Goal: Information Seeking & Learning: Get advice/opinions

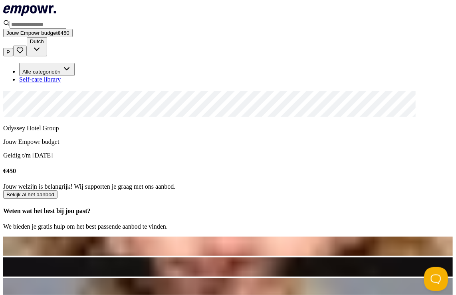
click at [58, 199] on button "Bekijk al het aanbod" at bounding box center [30, 194] width 54 height 8
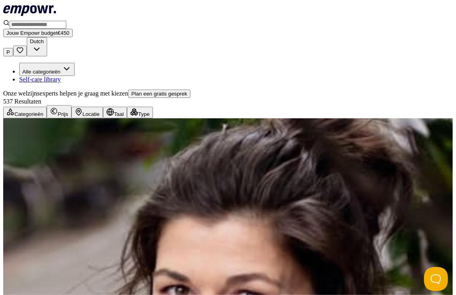
scroll to position [598, 0]
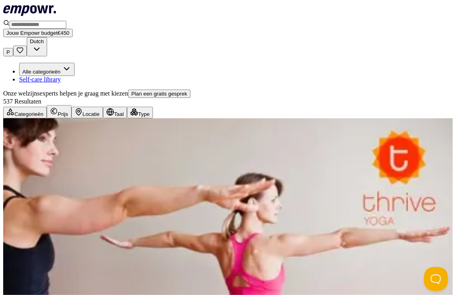
click at [44, 108] on div "Categorieën" at bounding box center [24, 112] width 37 height 9
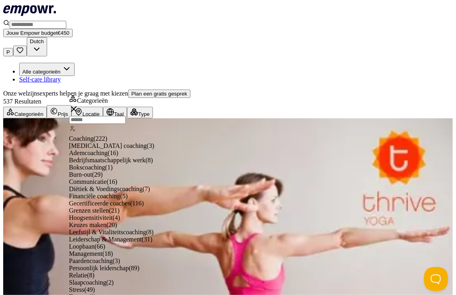
click at [44, 108] on div "Categorieën" at bounding box center [24, 112] width 37 height 9
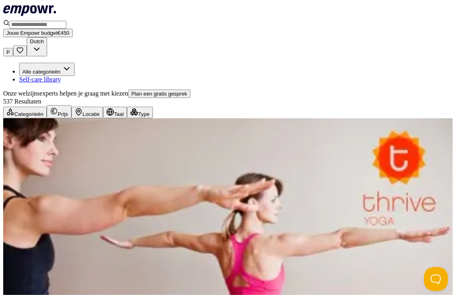
click at [44, 108] on div "Categorieën" at bounding box center [24, 112] width 37 height 9
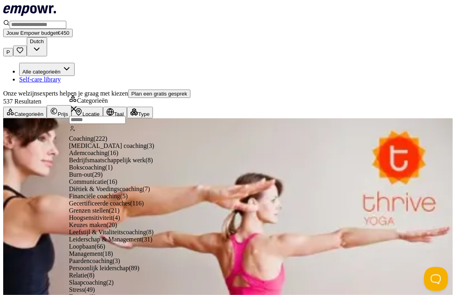
scroll to position [739, 0]
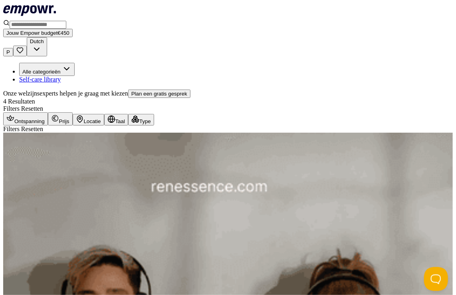
click at [56, 18] on icon ".empowr-logo_svg__cls-1{fill:#03032f}" at bounding box center [29, 10] width 53 height 15
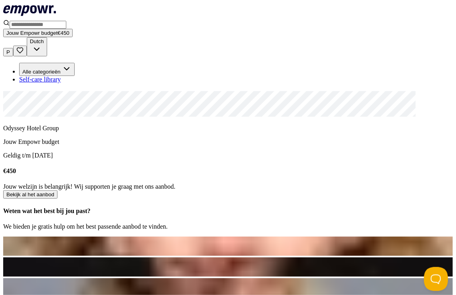
click at [56, 14] on icon at bounding box center [29, 10] width 53 height 10
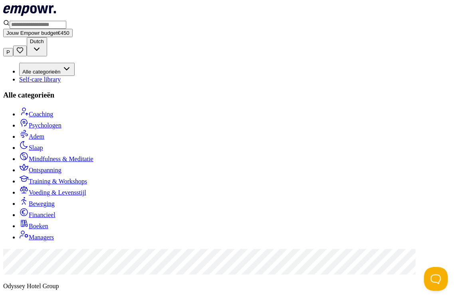
click at [56, 63] on button "Alle categorieën" at bounding box center [47, 69] width 56 height 13
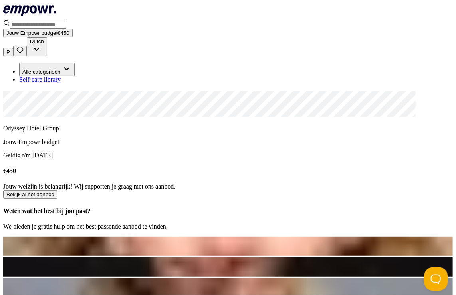
click at [56, 63] on button "Alle categorieën" at bounding box center [47, 69] width 56 height 13
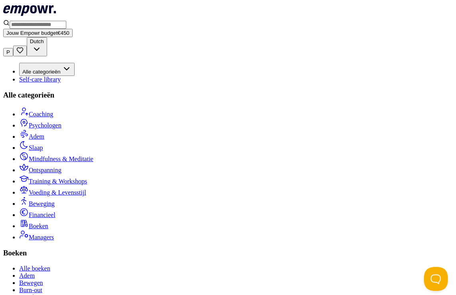
click at [48, 229] on span "Boeken" at bounding box center [39, 226] width 20 height 7
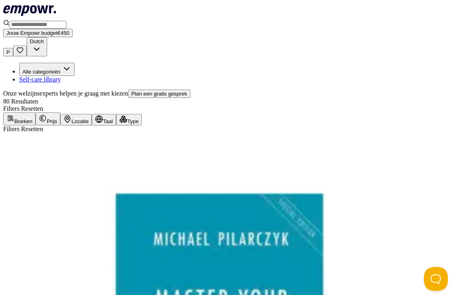
scroll to position [598, 0]
drag, startPoint x: 452, startPoint y: 82, endPoint x: 20, endPoint y: 22, distance: 436.9
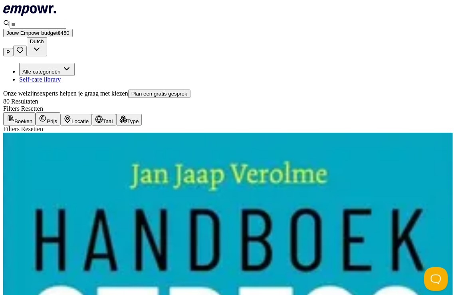
click at [56, 12] on icon at bounding box center [29, 10] width 53 height 10
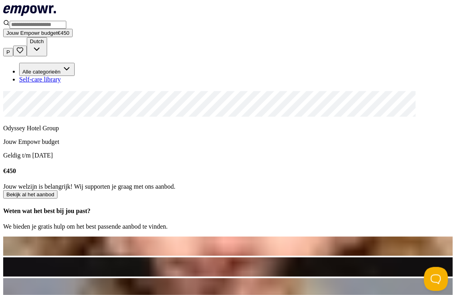
click at [58, 30] on span "Jouw Empowr budget" at bounding box center [31, 33] width 51 height 6
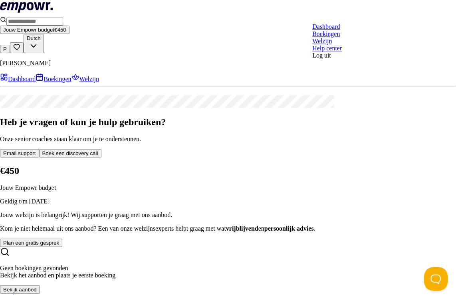
click at [355, 20] on html ".empowr-logo_svg__cls-1{fill:#03032f} Jouw Empowr budget € 450 P Dutch [PERSON_…" at bounding box center [228, 152] width 456 height 304
click at [56, 91] on html ".empowr-logo_svg__cls-1{fill:#03032f} Jouw Empowr budget € 450 P Dutch [PERSON_…" at bounding box center [228, 152] width 456 height 304
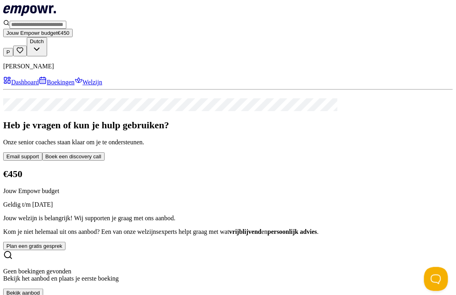
click at [56, 86] on link "Boekingen" at bounding box center [57, 82] width 36 height 7
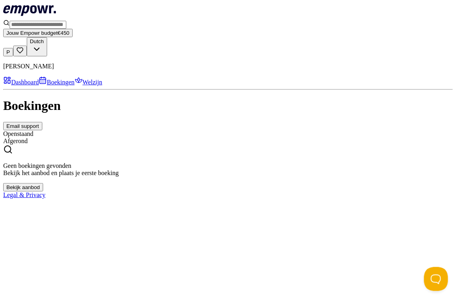
click at [75, 86] on link "Welzijn" at bounding box center [89, 82] width 28 height 7
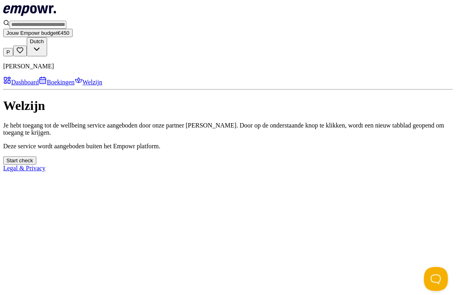
click at [39, 79] on link "Dashboard" at bounding box center [21, 82] width 36 height 7
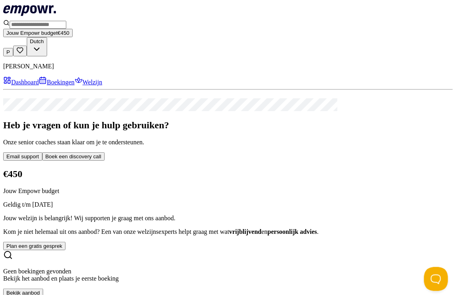
click at [47, 16] on icon at bounding box center [29, 10] width 53 height 10
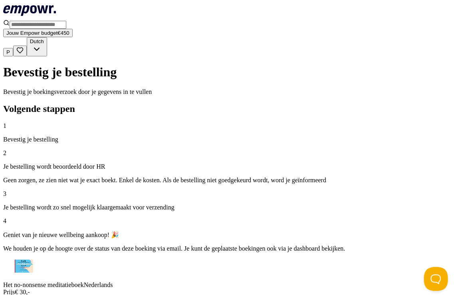
click at [38, 12] on icon ".empowr-logo_svg__cls-1{fill:#03032f}" at bounding box center [29, 10] width 53 height 15
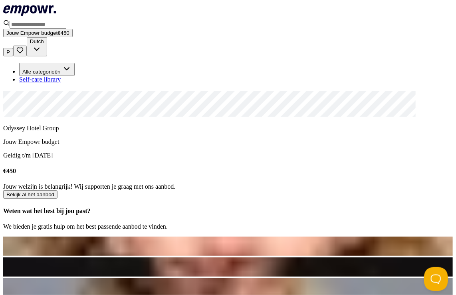
click at [58, 199] on button "Bekijk al het aanbod" at bounding box center [30, 194] width 54 height 8
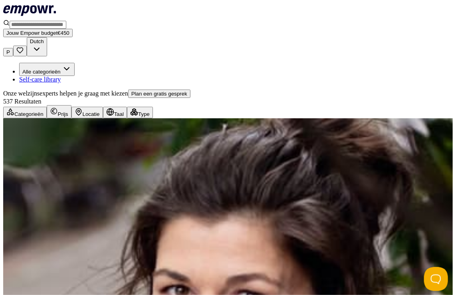
scroll to position [598, 0]
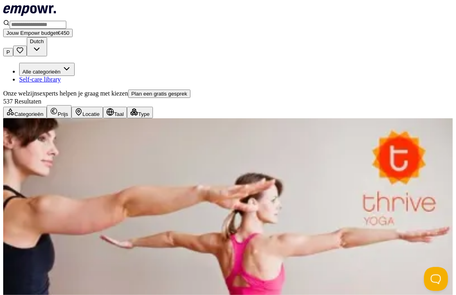
scroll to position [598, 0]
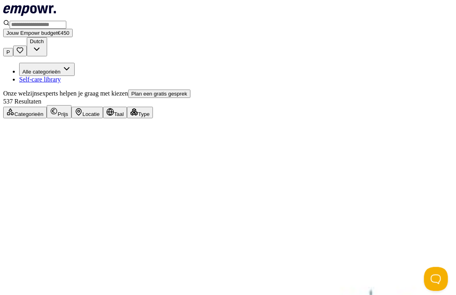
scroll to position [598, 0]
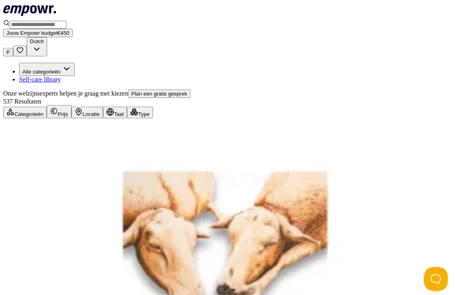
scroll to position [598, 0]
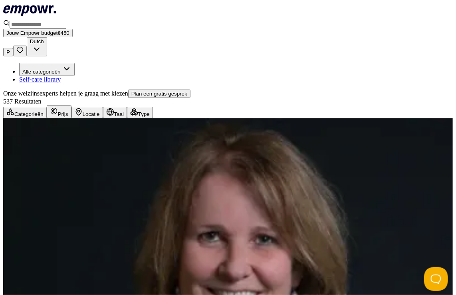
scroll to position [598, 0]
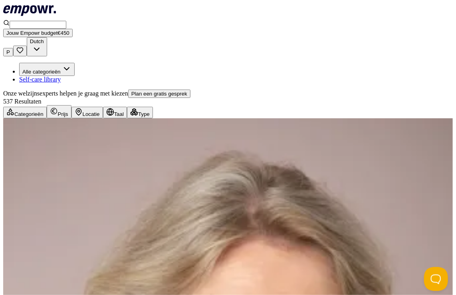
scroll to position [598, 0]
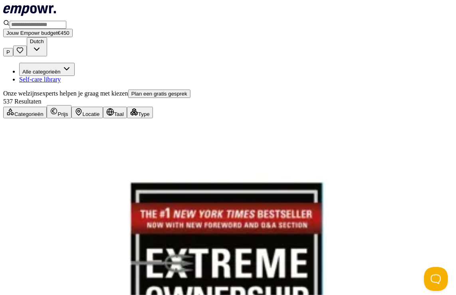
scroll to position [598, 0]
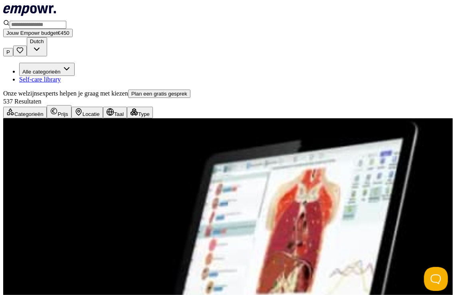
scroll to position [193, 0]
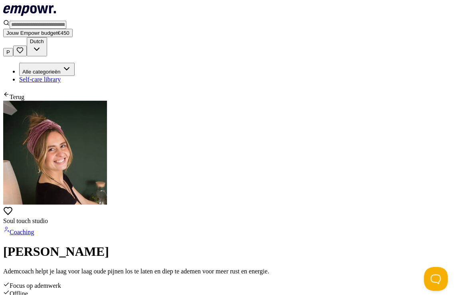
scroll to position [224, 0]
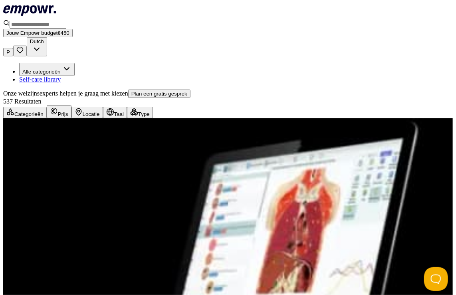
scroll to position [598, 0]
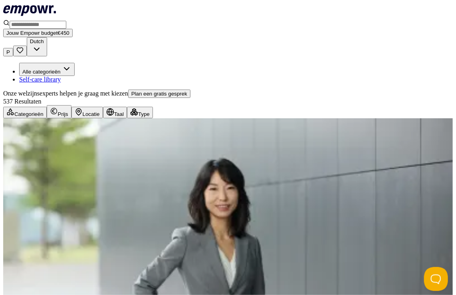
scroll to position [322, 0]
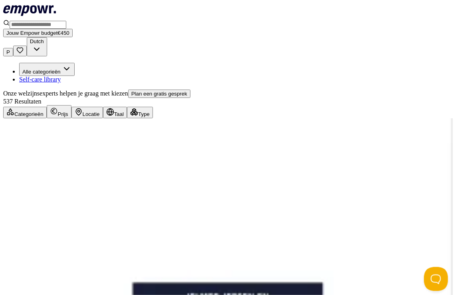
scroll to position [598, 0]
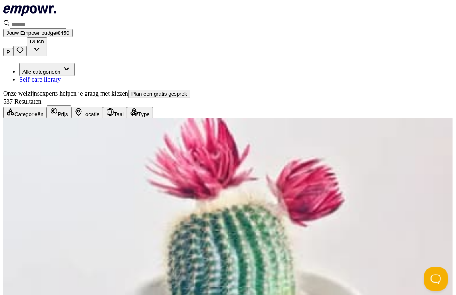
scroll to position [598, 0]
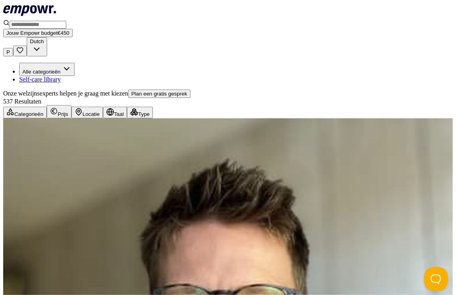
scroll to position [598, 0]
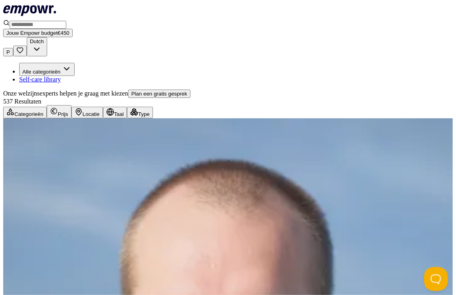
scroll to position [579, 0]
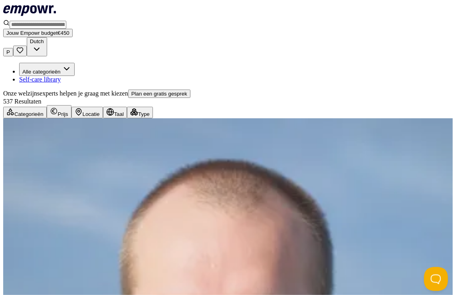
scroll to position [598, 0]
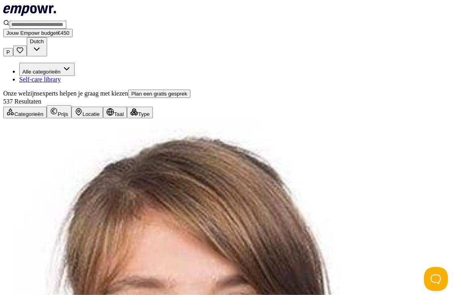
scroll to position [598, 0]
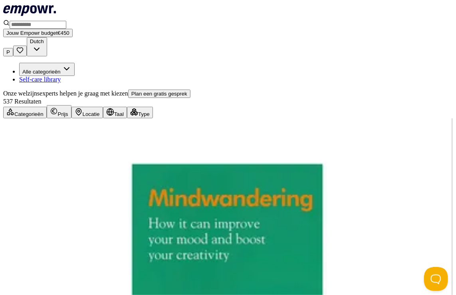
scroll to position [598, 0]
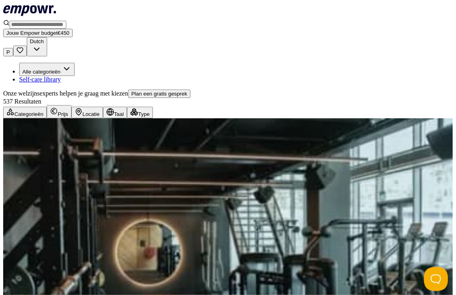
scroll to position [598, 0]
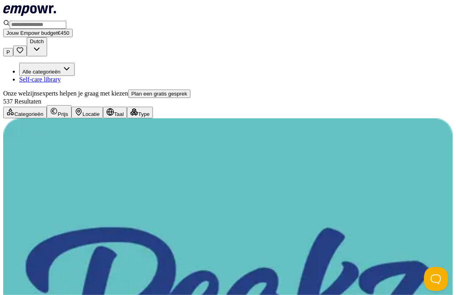
scroll to position [529, 0]
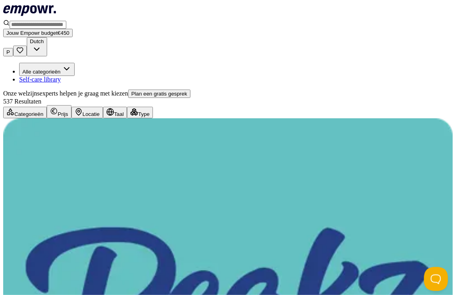
scroll to position [559, 0]
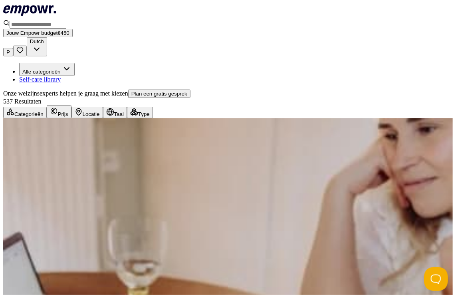
scroll to position [598, 0]
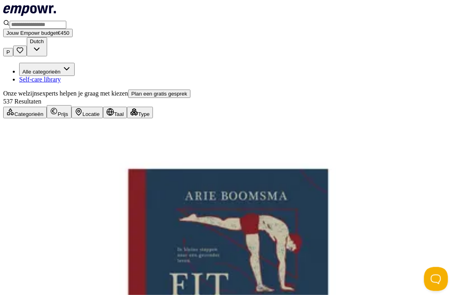
scroll to position [362, 0]
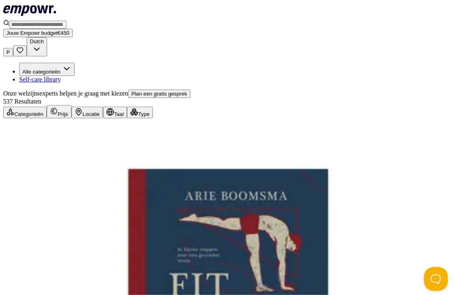
scroll to position [175, 0]
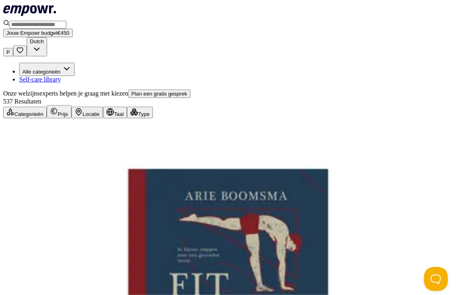
scroll to position [598, 0]
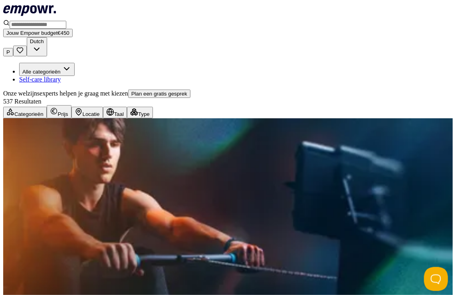
scroll to position [340, 0]
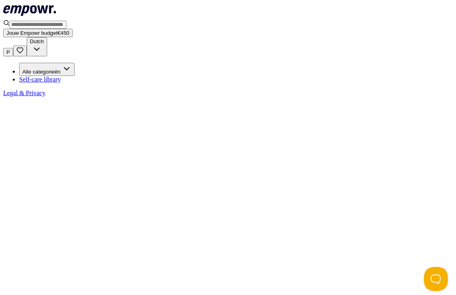
scroll to position [51, 0]
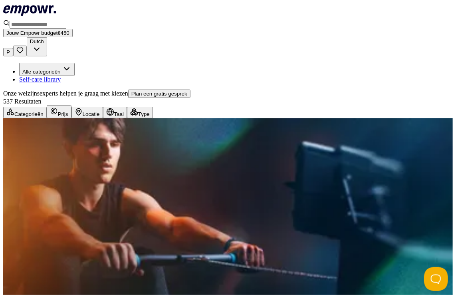
click at [100, 108] on div "Locatie" at bounding box center [87, 112] width 25 height 9
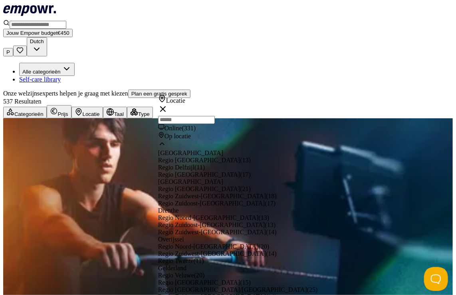
scroll to position [786, 0]
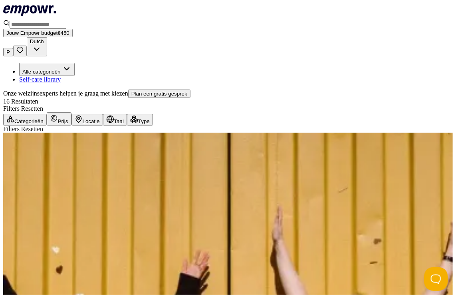
scroll to position [406, 0]
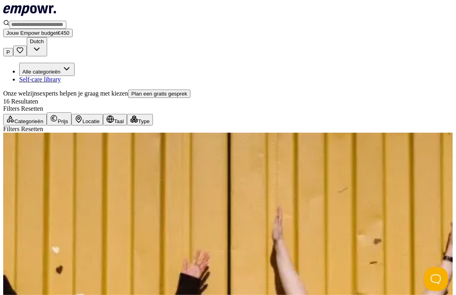
scroll to position [563, 0]
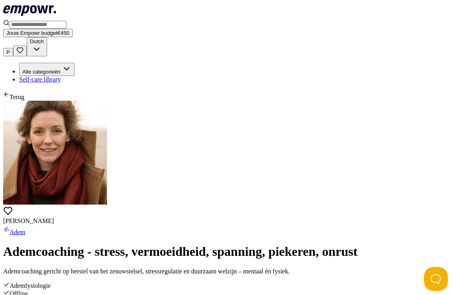
scroll to position [167, 0]
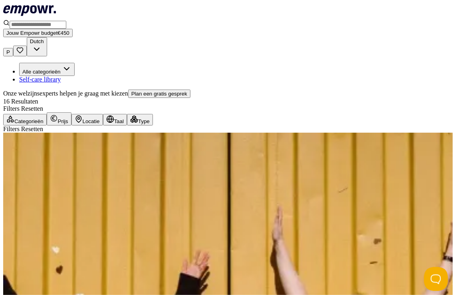
scroll to position [598, 0]
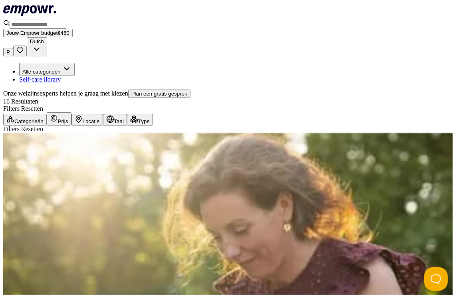
scroll to position [240, 0]
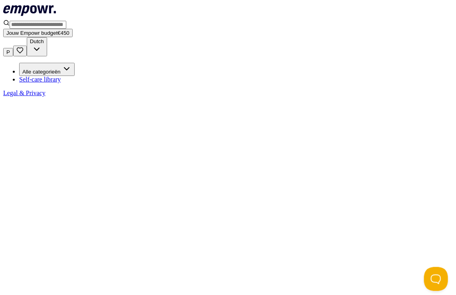
scroll to position [51, 0]
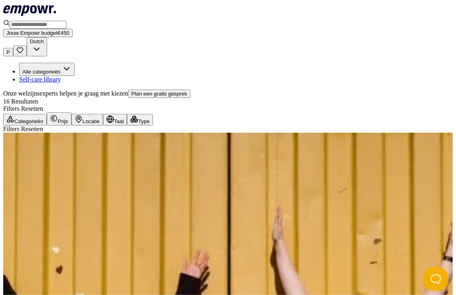
click at [44, 115] on div "Categorieën" at bounding box center [24, 119] width 37 height 9
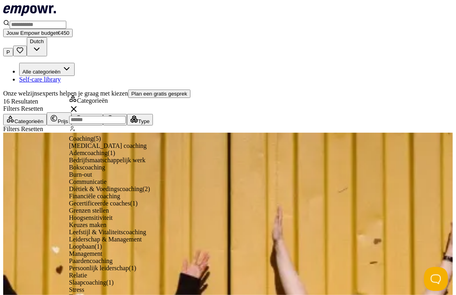
click at [83, 115] on icon "button" at bounding box center [79, 119] width 8 height 8
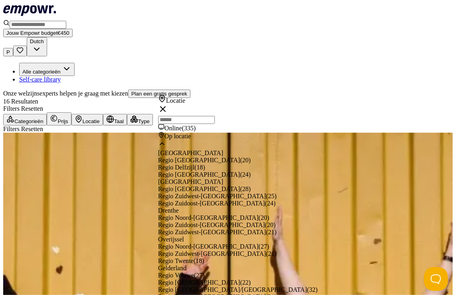
click at [81, 116] on icon "button" at bounding box center [78, 119] width 5 height 7
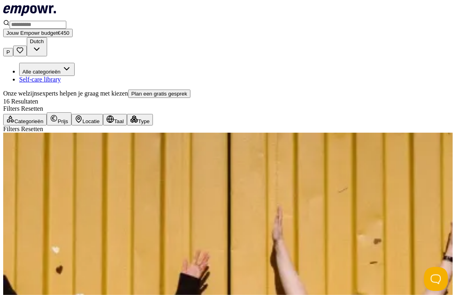
click at [81, 116] on icon "button" at bounding box center [78, 119] width 5 height 7
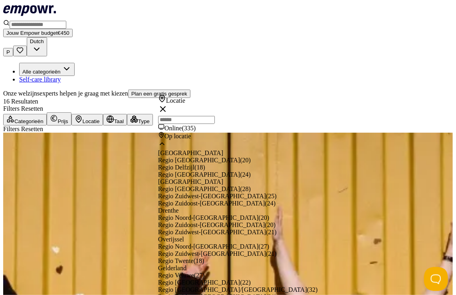
click at [191, 139] on span "Op locatie" at bounding box center [178, 136] width 26 height 7
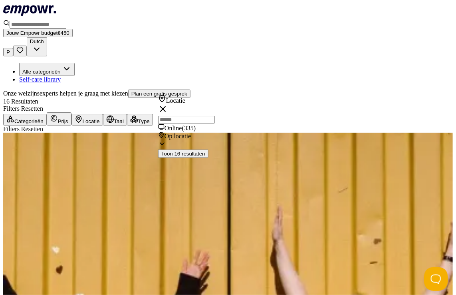
click at [179, 139] on span "Op locatie" at bounding box center [178, 136] width 26 height 7
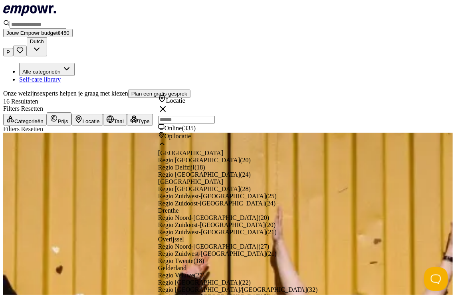
click at [184, 116] on input "text" at bounding box center [186, 120] width 57 height 8
click at [182, 131] on span "Online" at bounding box center [174, 128] width 18 height 7
click at [196, 131] on span "( 335 )" at bounding box center [189, 128] width 14 height 7
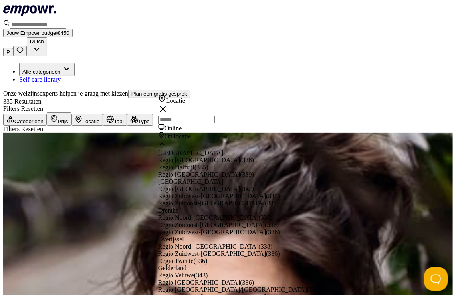
click at [197, 130] on div "Online" at bounding box center [239, 128] width 163 height 8
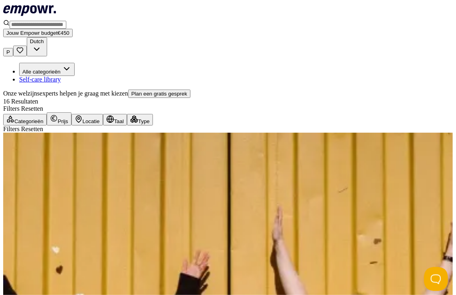
drag, startPoint x: 452, startPoint y: 66, endPoint x: 94, endPoint y: 86, distance: 358.5
click at [44, 115] on div "Categorieën" at bounding box center [24, 119] width 37 height 9
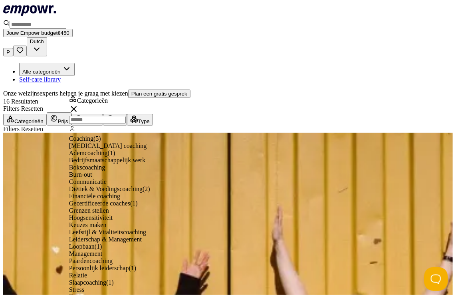
scroll to position [368, 0]
click at [193, 63] on div "Alle categorieën Self-care library Onze welzijnsexperts helpen je graag met kie…" at bounding box center [228, 80] width 450 height 35
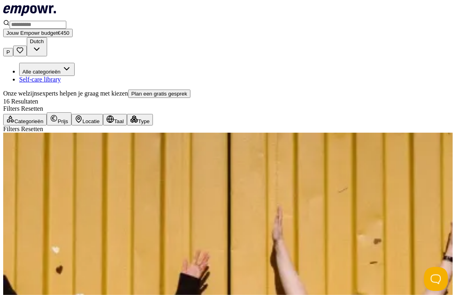
click at [44, 115] on div "Categorieën" at bounding box center [24, 119] width 37 height 9
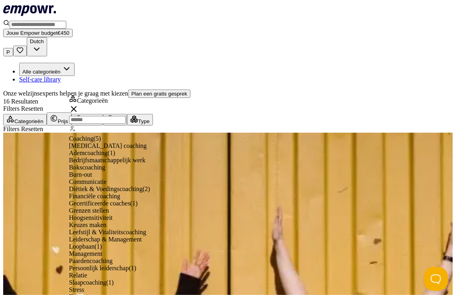
click at [44, 115] on div "Categorieën" at bounding box center [24, 119] width 37 height 9
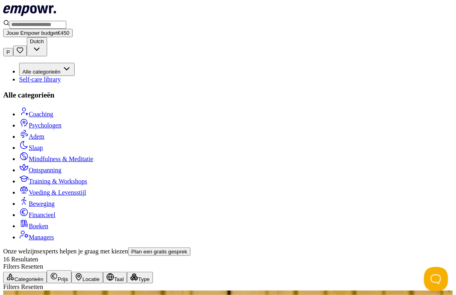
click at [43, 63] on button "Alle categorieën" at bounding box center [47, 69] width 56 height 13
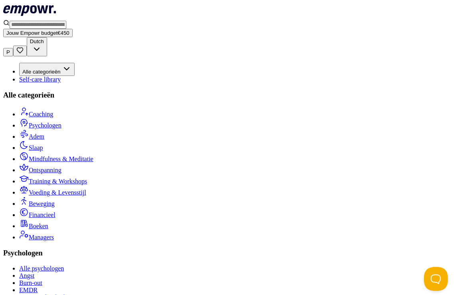
click at [34, 272] on link "Angst" at bounding box center [26, 275] width 15 height 7
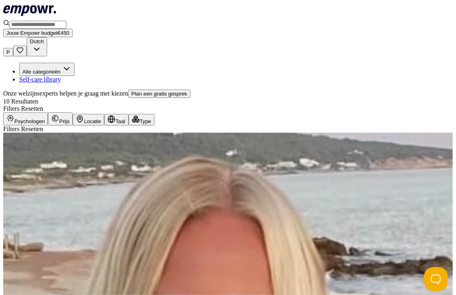
drag, startPoint x: 453, startPoint y: 81, endPoint x: 46, endPoint y: 152, distance: 413.3
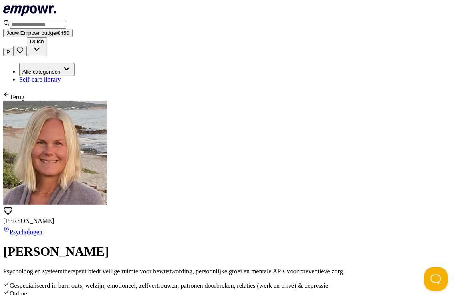
scroll to position [272, 0]
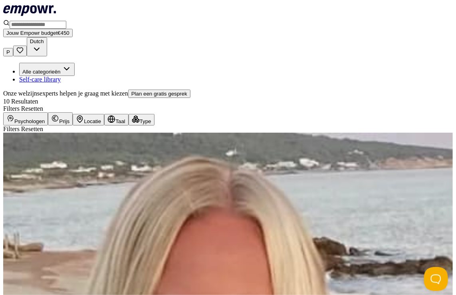
scroll to position [551, 0]
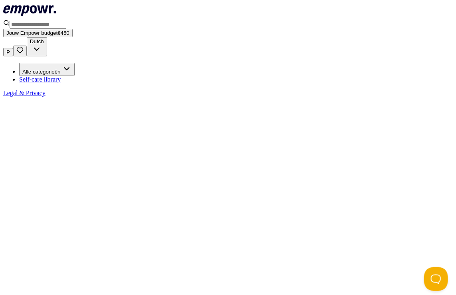
scroll to position [51, 0]
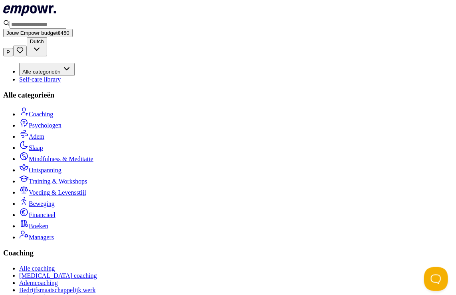
scroll to position [201, 0]
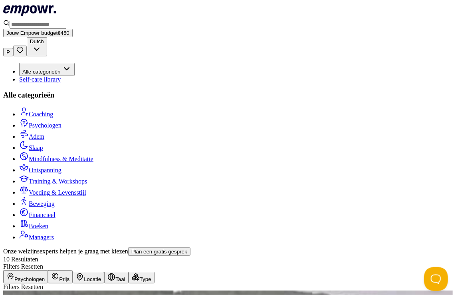
click at [56, 63] on button "Alle categorieën" at bounding box center [47, 69] width 56 height 13
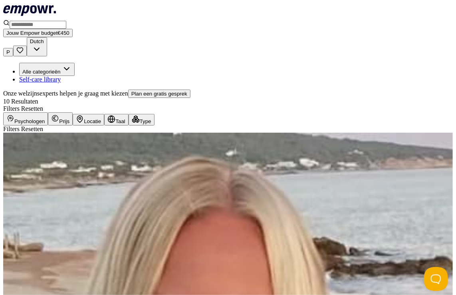
click at [56, 63] on button "Alle categorieën" at bounding box center [47, 69] width 56 height 13
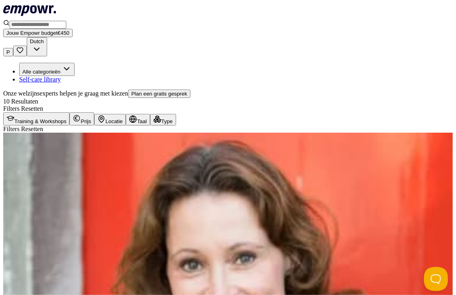
scroll to position [48, 0]
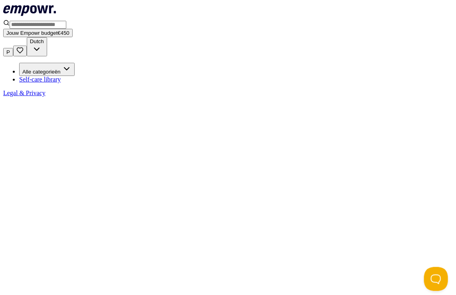
scroll to position [51, 0]
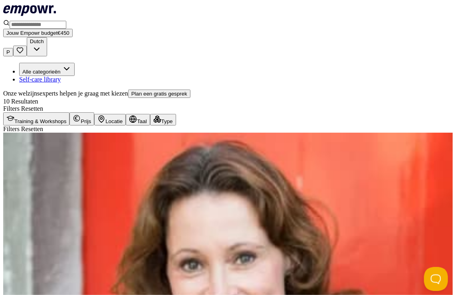
scroll to position [238, 0]
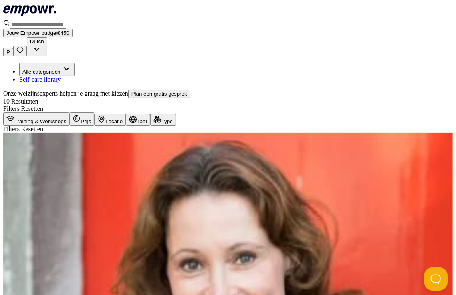
scroll to position [394, 0]
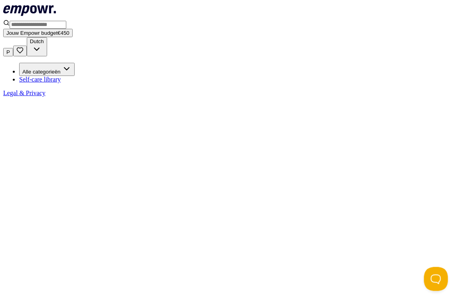
scroll to position [51, 0]
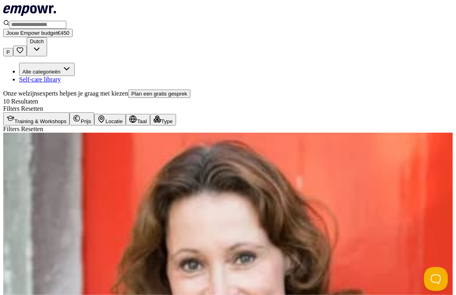
scroll to position [425, 0]
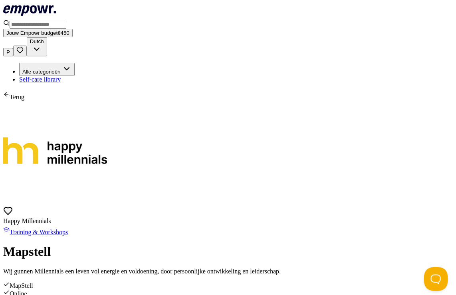
scroll to position [123, 0]
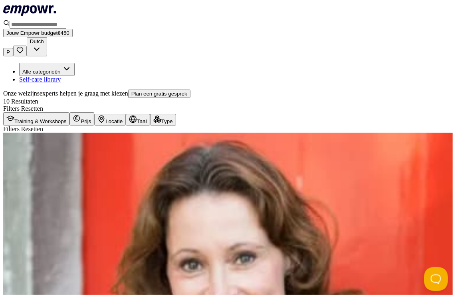
scroll to position [554, 0]
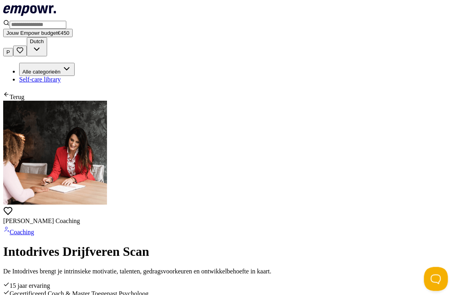
scroll to position [79, 0]
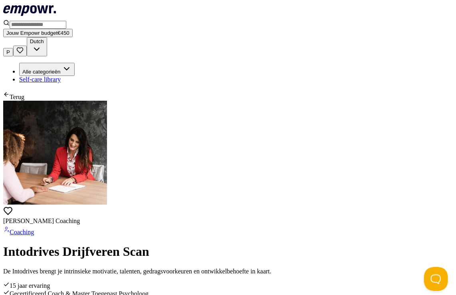
scroll to position [0, 0]
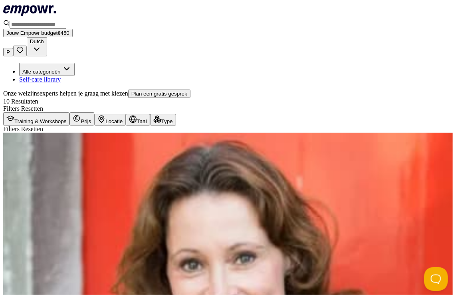
click at [327, 125] on div "Filters Resetten" at bounding box center [228, 128] width 450 height 7
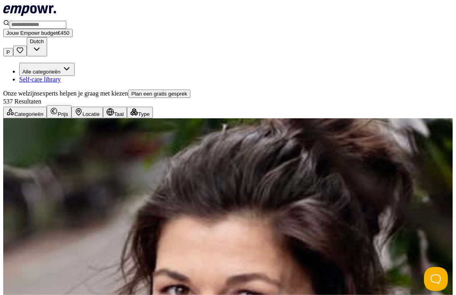
click at [150, 108] on div "Type" at bounding box center [140, 112] width 20 height 9
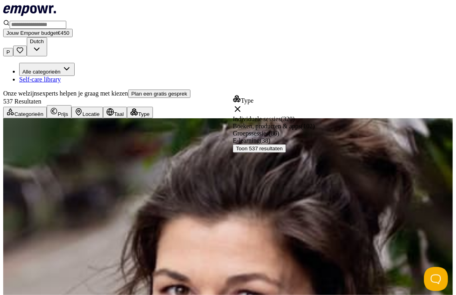
click at [265, 115] on div "Individuele sessies ( 320 )" at bounding box center [274, 118] width 82 height 7
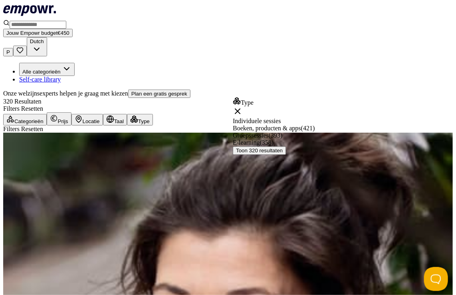
click at [124, 115] on div "Taal" at bounding box center [115, 119] width 18 height 9
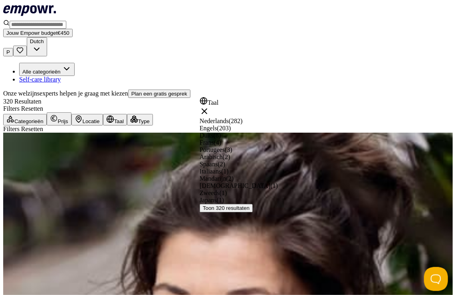
click at [229, 117] on span "Nederlands" at bounding box center [214, 120] width 29 height 7
click at [229, 115] on span "Nederlands" at bounding box center [214, 118] width 29 height 7
click at [233, 117] on div "Nederlands ( 282 )" at bounding box center [239, 120] width 78 height 7
click at [100, 115] on div "Locatie" at bounding box center [87, 119] width 25 height 9
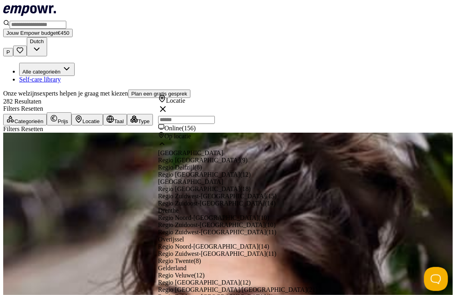
click at [100, 115] on div "Locatie" at bounding box center [87, 119] width 25 height 9
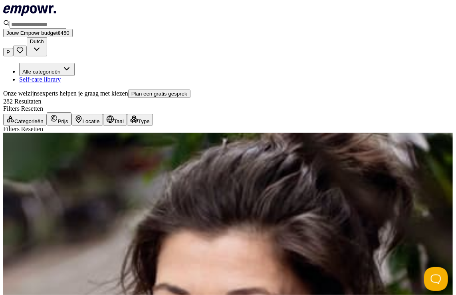
click at [54, 117] on icon "button" at bounding box center [53, 118] width 2 height 3
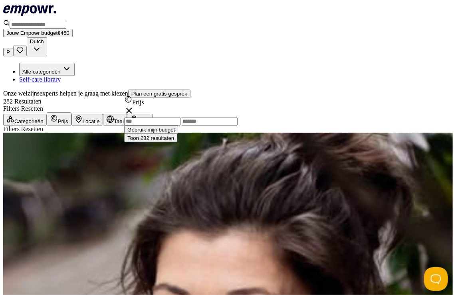
click at [198, 117] on input at bounding box center [209, 121] width 57 height 8
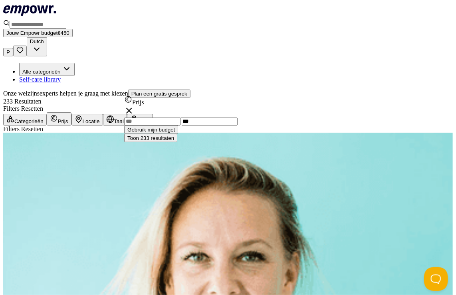
type input "***"
click at [44, 115] on div "Categorieën" at bounding box center [24, 119] width 37 height 9
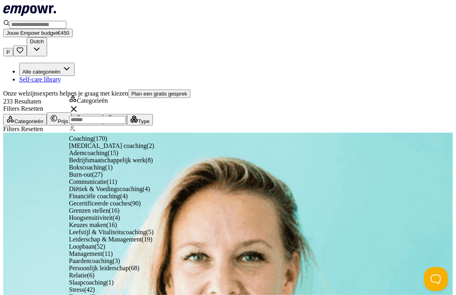
click at [44, 115] on div "Categorieën" at bounding box center [24, 119] width 37 height 9
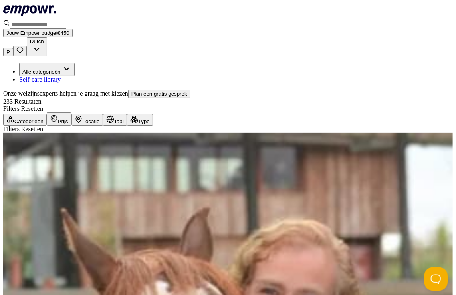
scroll to position [26, 0]
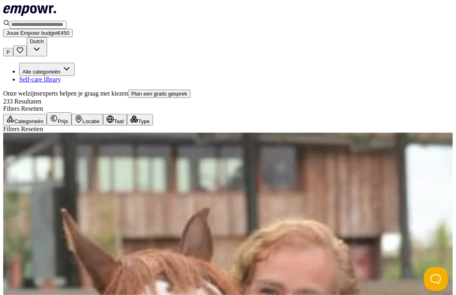
scroll to position [598, 0]
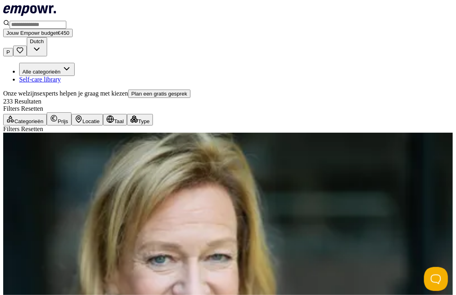
scroll to position [598, 0]
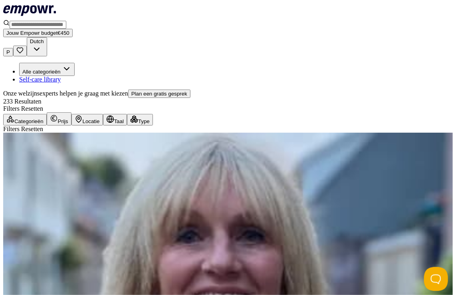
scroll to position [598, 0]
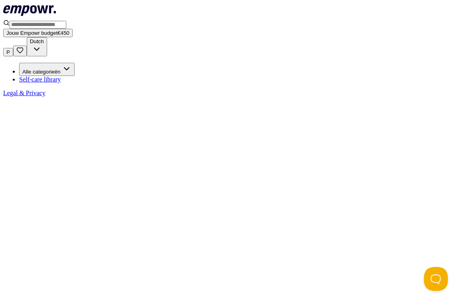
scroll to position [51, 0]
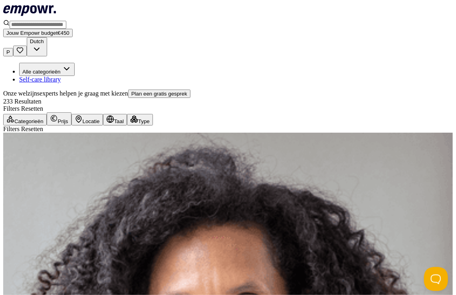
scroll to position [586, 0]
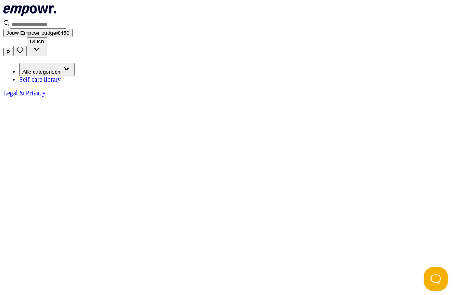
scroll to position [51, 0]
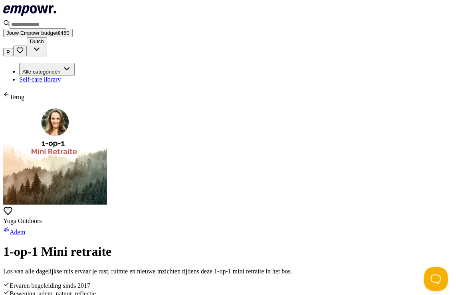
scroll to position [3, 0]
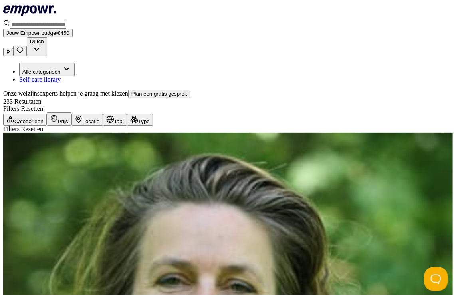
scroll to position [240, 0]
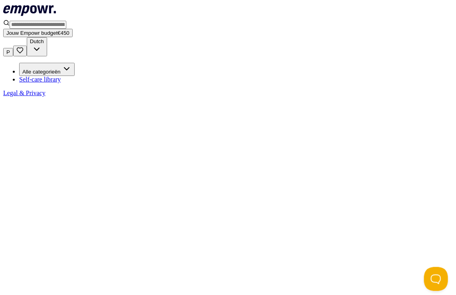
scroll to position [51, 0]
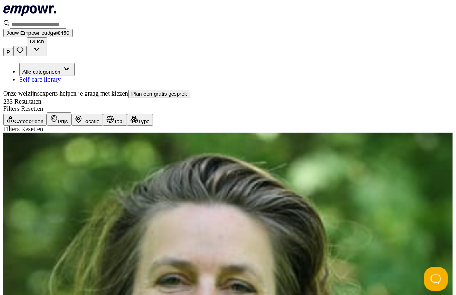
scroll to position [598, 0]
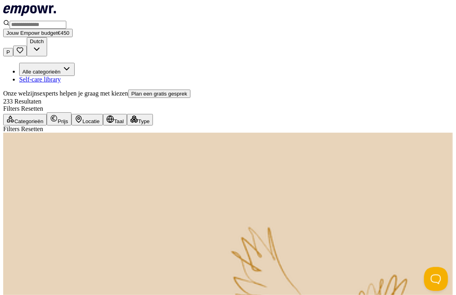
scroll to position [598, 0]
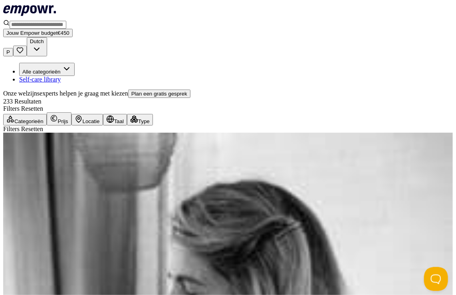
drag, startPoint x: 448, startPoint y: 215, endPoint x: 449, endPoint y: 206, distance: 9.2
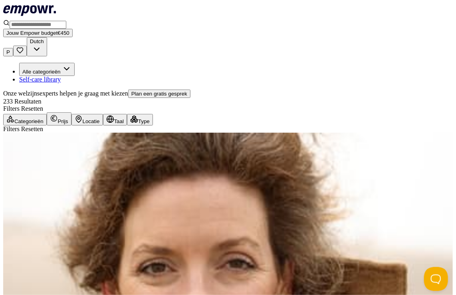
scroll to position [598, 0]
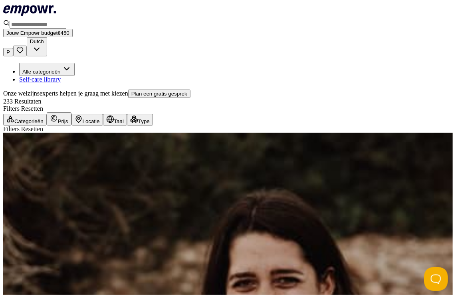
scroll to position [598, 0]
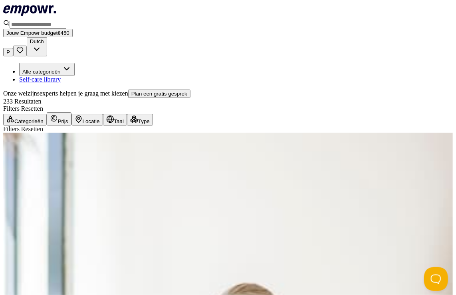
scroll to position [177, 0]
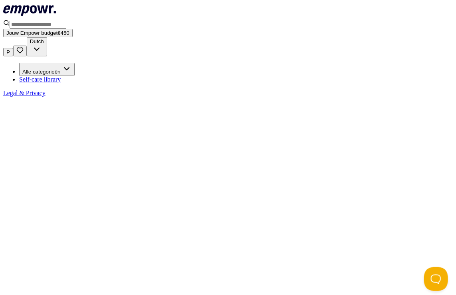
scroll to position [51, 0]
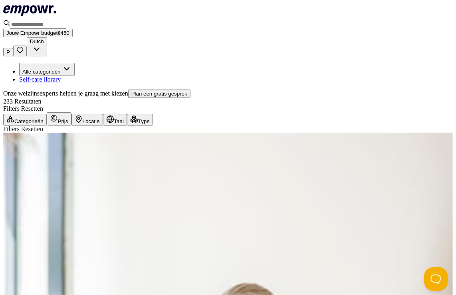
scroll to position [598, 0]
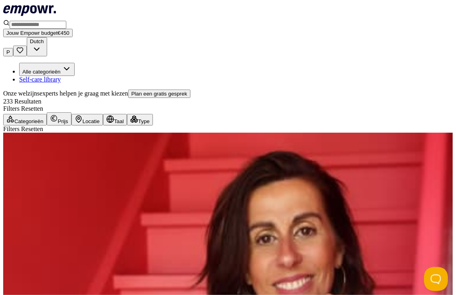
scroll to position [598, 0]
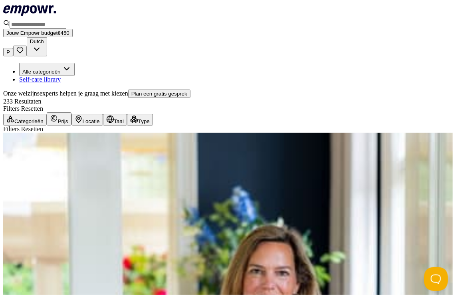
scroll to position [598, 0]
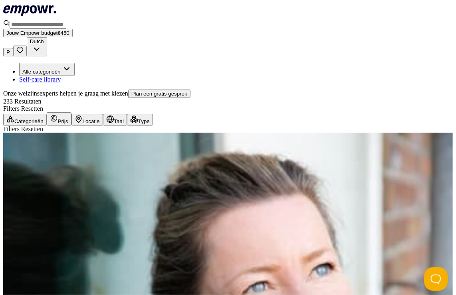
scroll to position [598, 0]
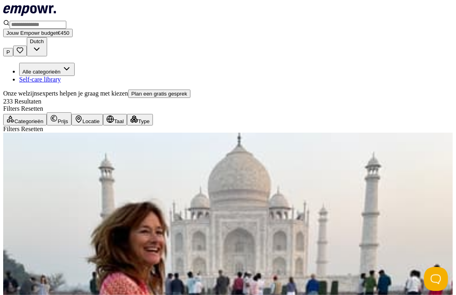
scroll to position [587, 0]
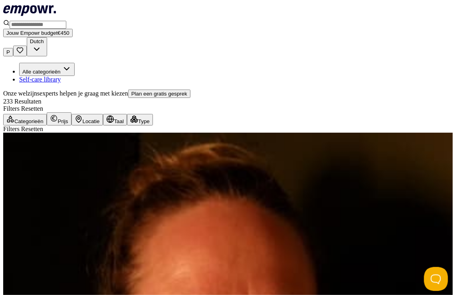
scroll to position [598, 0]
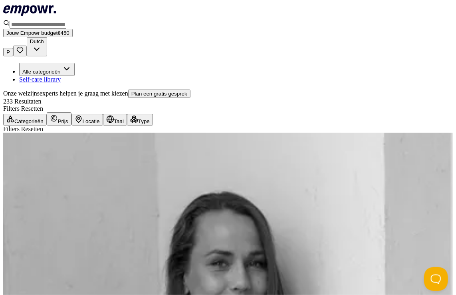
scroll to position [598, 0]
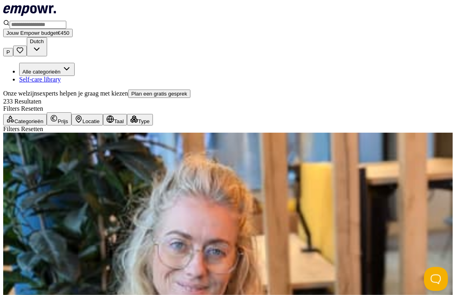
scroll to position [598, 0]
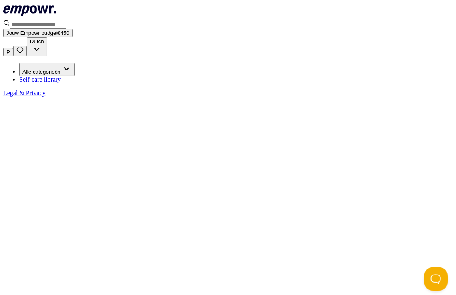
scroll to position [51, 0]
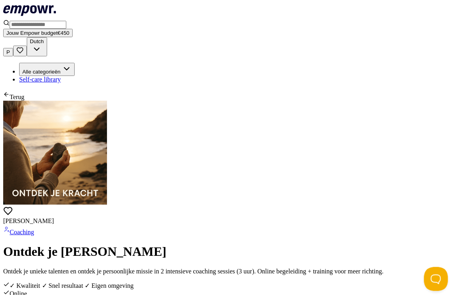
scroll to position [240, 0]
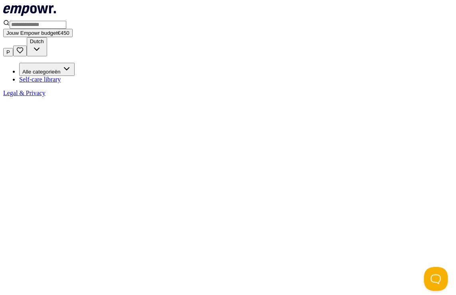
scroll to position [51, 0]
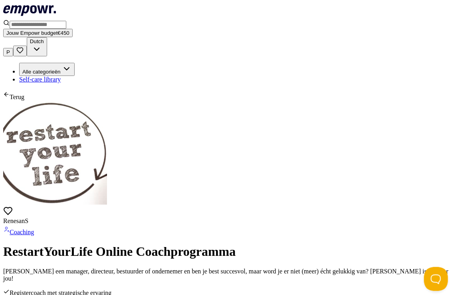
scroll to position [83, 0]
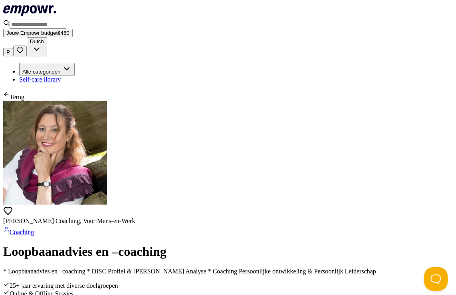
drag, startPoint x: 199, startPoint y: 218, endPoint x: 199, endPoint y: 223, distance: 4.8
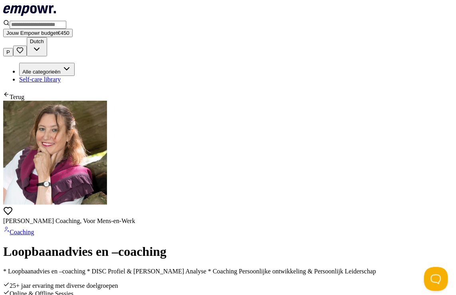
scroll to position [160, 0]
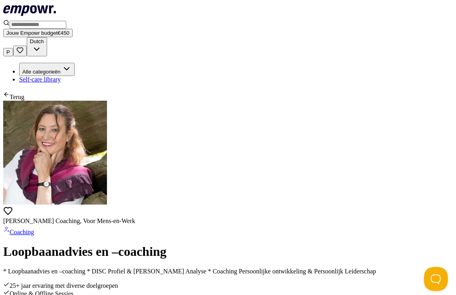
click at [32, 90] on div "Terug" at bounding box center [228, 95] width 450 height 11
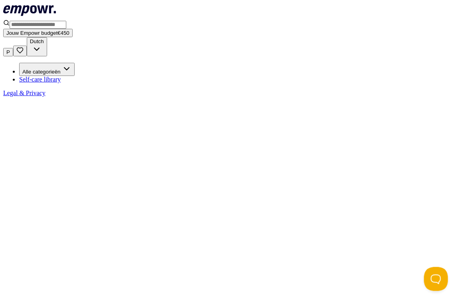
scroll to position [51, 0]
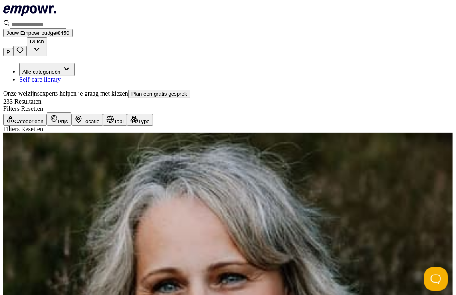
click at [100, 115] on div "Locatie" at bounding box center [87, 119] width 25 height 9
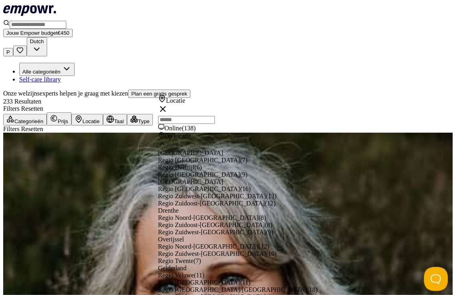
click at [100, 115] on div "Locatie" at bounding box center [87, 119] width 25 height 9
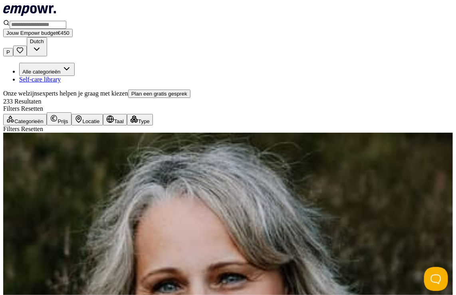
click at [66, 21] on input "Search for products, categories or subcategories" at bounding box center [38, 25] width 57 height 8
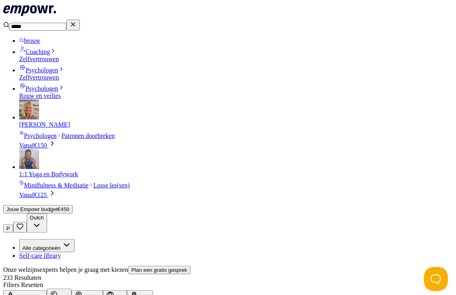
click at [70, 121] on span "[PERSON_NAME]" at bounding box center [44, 124] width 51 height 7
type input "*****"
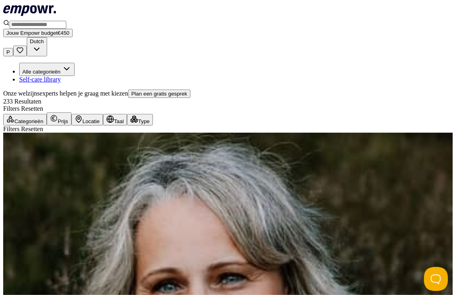
click at [66, 21] on input "Search for products, categories or subcategories" at bounding box center [38, 25] width 57 height 8
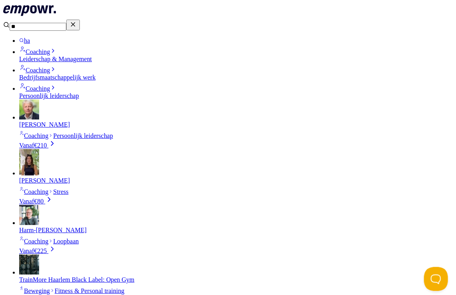
type input "*"
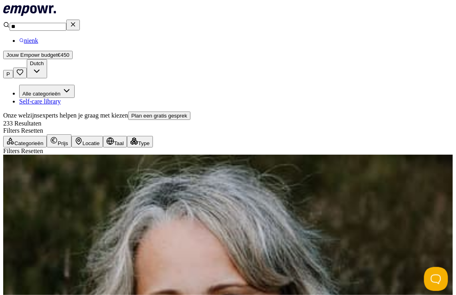
type input "*"
